Goal: Information Seeking & Learning: Learn about a topic

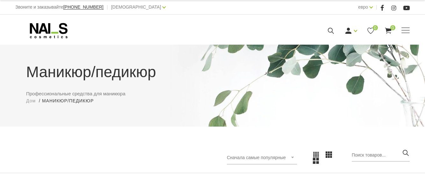
click at [404, 152] on icon "button" at bounding box center [405, 153] width 8 height 8
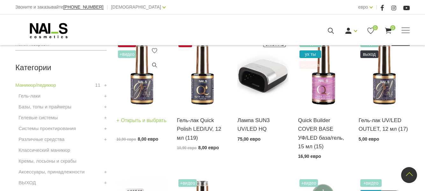
click at [130, 62] on img at bounding box center [141, 73] width 51 height 70
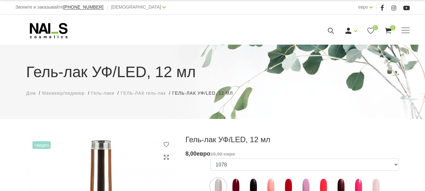
click at [424, 167] on html "Звоните и заказывайте [PHONE_NUMBER] | латышский латышский Русский Английский е…" at bounding box center [212, 95] width 425 height 191
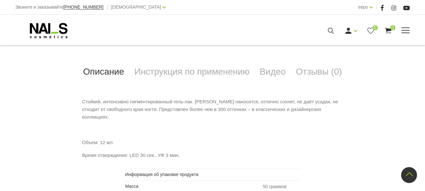
scroll to position [322, 0]
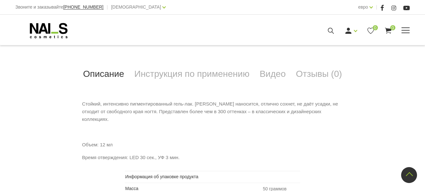
click at [424, 2] on div "Звоните и заказывайте +37120446646 | латышский латышский Русский Английский евр…" at bounding box center [212, 7] width 425 height 15
click at [423, 2] on div "Звоните и заказывайте +37120446646 | латышский латышский Русский Английский евр…" at bounding box center [212, 7] width 425 height 15
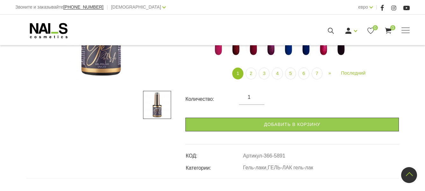
scroll to position [167, 0]
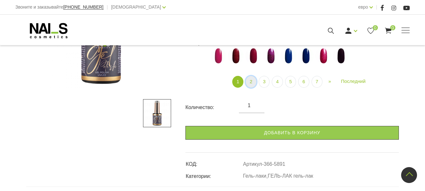
click at [251, 83] on font "2" at bounding box center [250, 81] width 3 height 5
click at [250, 84] on font "2" at bounding box center [250, 81] width 3 height 5
click at [263, 84] on font "3" at bounding box center [264, 81] width 3 height 5
click at [238, 83] on font "1" at bounding box center [237, 81] width 3 height 5
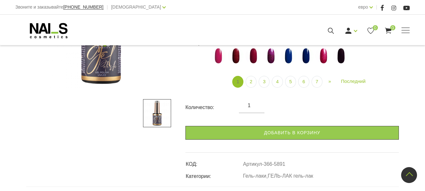
click at [238, 83] on font "1" at bounding box center [237, 81] width 3 height 5
click at [238, 84] on font "1" at bounding box center [237, 81] width 3 height 5
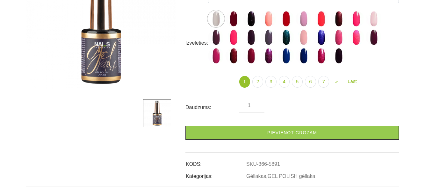
scroll to position [167, 0]
click at [259, 82] on link "2" at bounding box center [257, 82] width 11 height 12
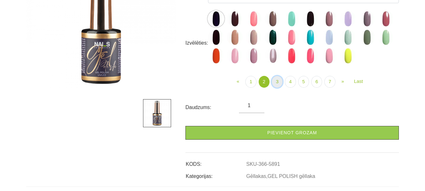
click at [278, 84] on link "3" at bounding box center [276, 82] width 11 height 12
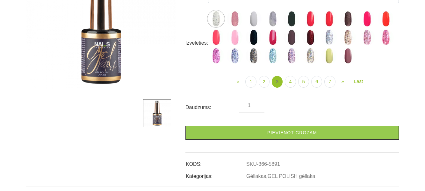
click at [278, 84] on link "3" at bounding box center [276, 82] width 11 height 12
click at [289, 82] on link "4" at bounding box center [289, 82] width 11 height 12
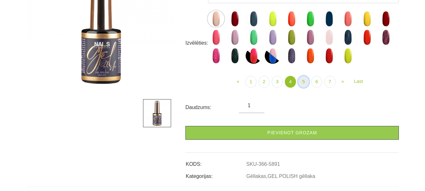
click at [303, 84] on link "5" at bounding box center [303, 82] width 11 height 12
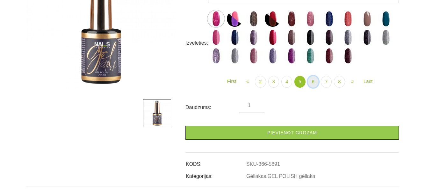
click at [314, 85] on link "6" at bounding box center [312, 82] width 11 height 12
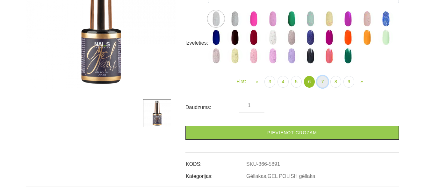
click at [323, 82] on link "7" at bounding box center [322, 82] width 11 height 12
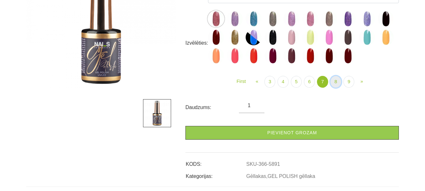
click at [333, 84] on link "8" at bounding box center [335, 82] width 11 height 12
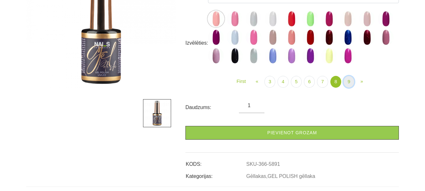
click at [348, 83] on link "9" at bounding box center [348, 82] width 11 height 12
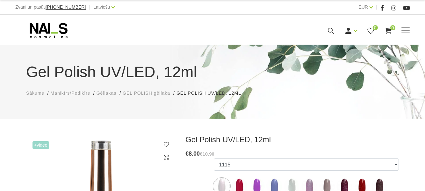
scroll to position [167, 0]
